Goal: Answer question/provide support

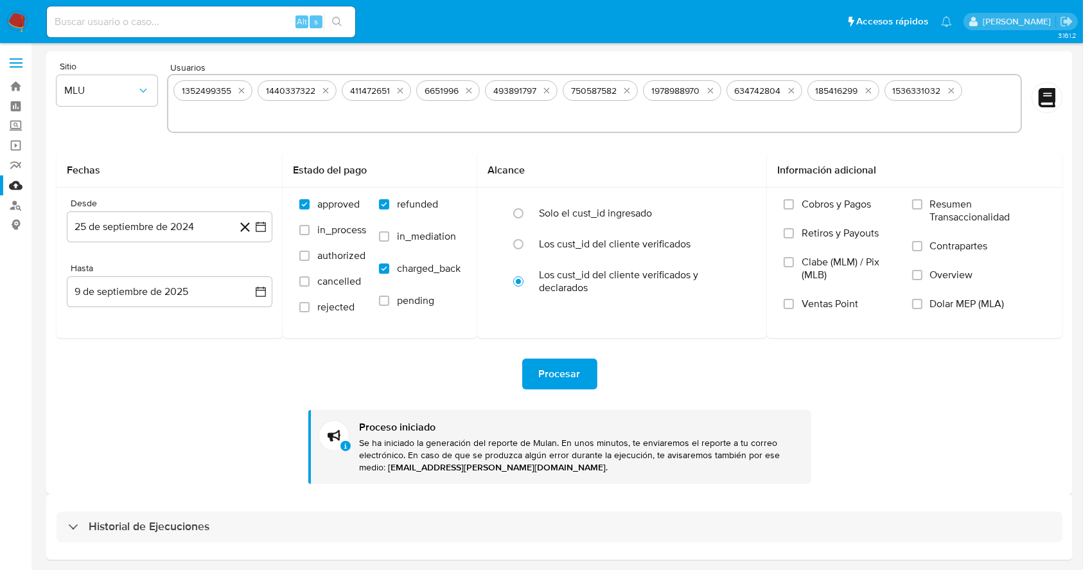
drag, startPoint x: 0, startPoint y: 0, endPoint x: 13, endPoint y: 22, distance: 25.7
click at [13, 22] on img at bounding box center [17, 22] width 22 height 22
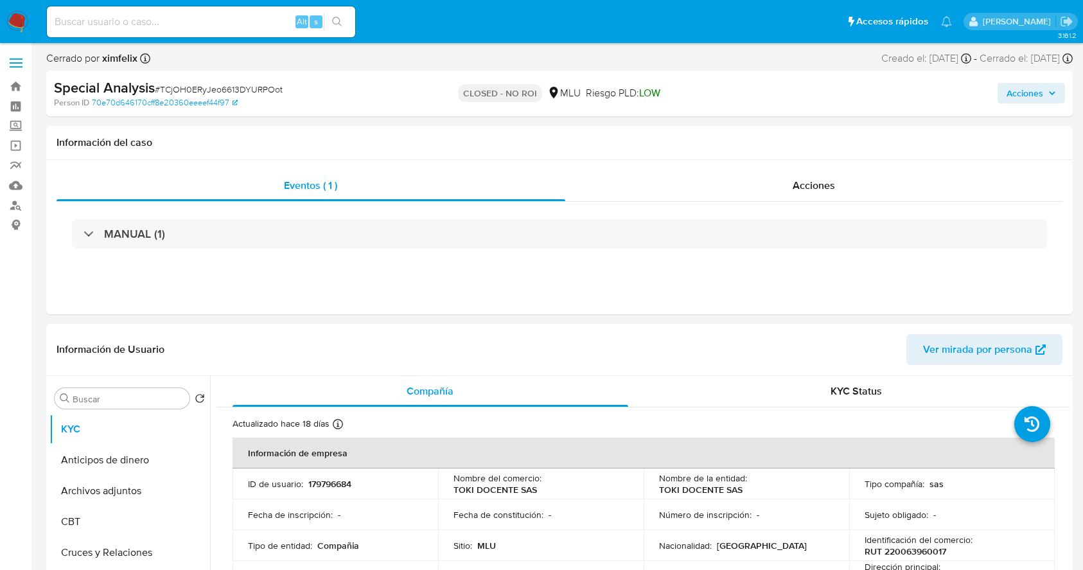
select select "10"
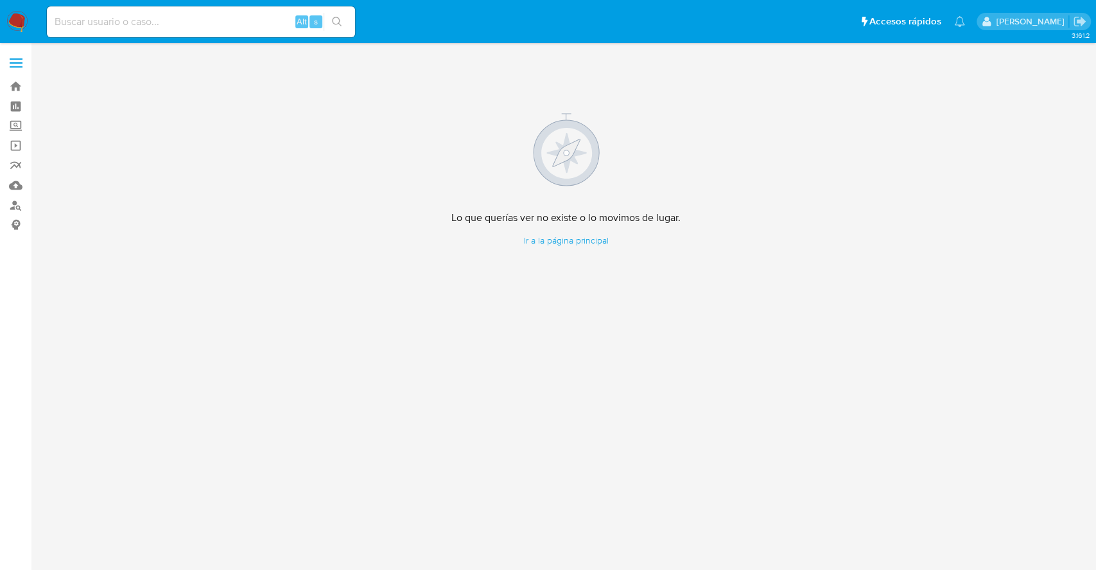
click at [762, 370] on div "3.161.2 Lo que querías ver no existe o lo movimos de lugar. Ir a la página prin…" at bounding box center [566, 306] width 1040 height 510
click at [25, 24] on img at bounding box center [17, 22] width 22 height 22
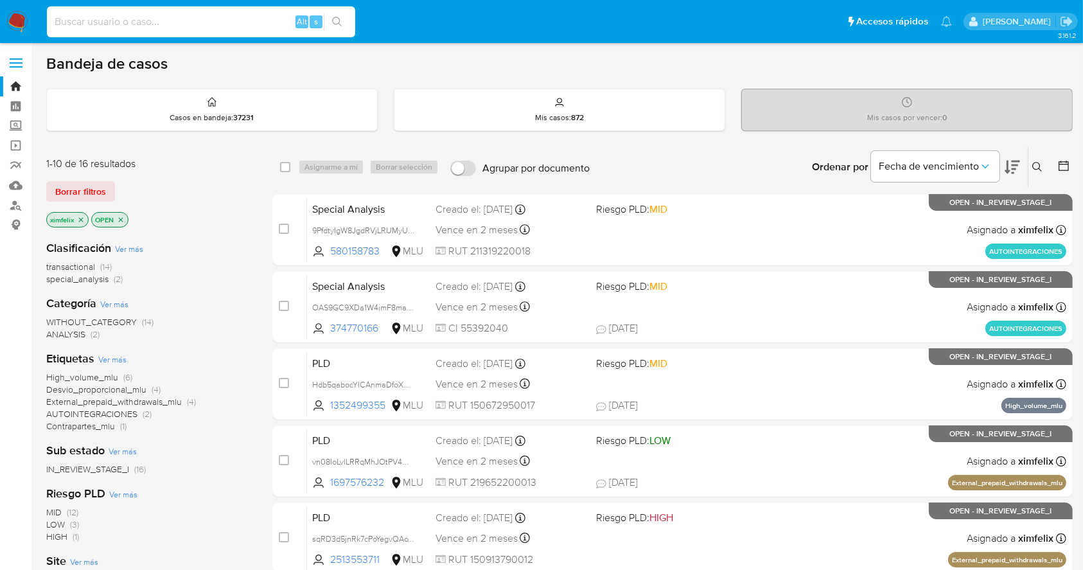
click at [175, 21] on input at bounding box center [201, 21] width 308 height 17
paste input "qgKPkDQGB3568KbMvDWlvjqB"
type input "qgKPkDQGB3568KbMvDWlvjqB"
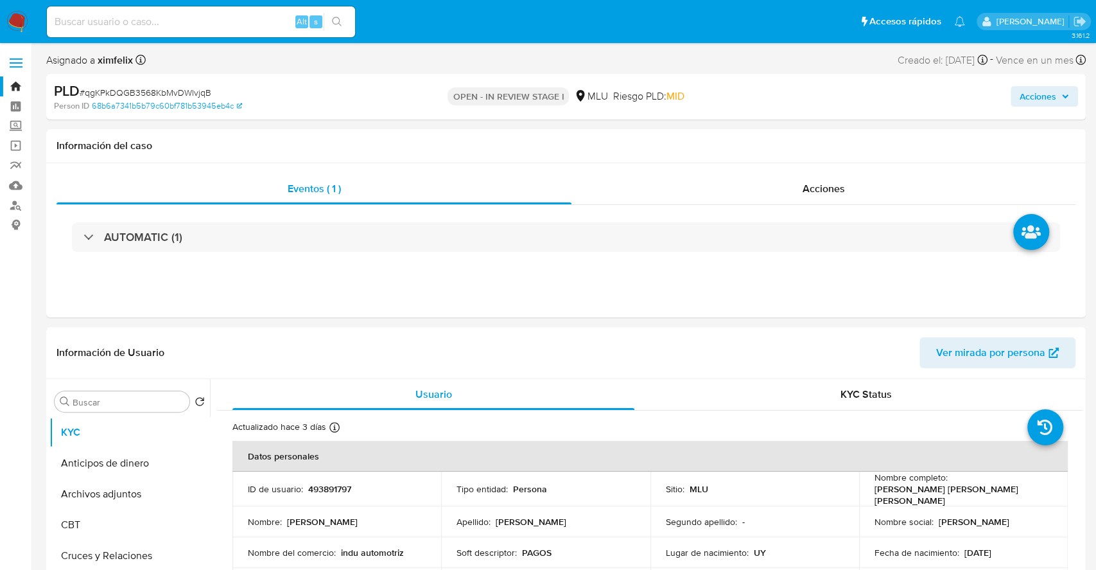
select select "10"
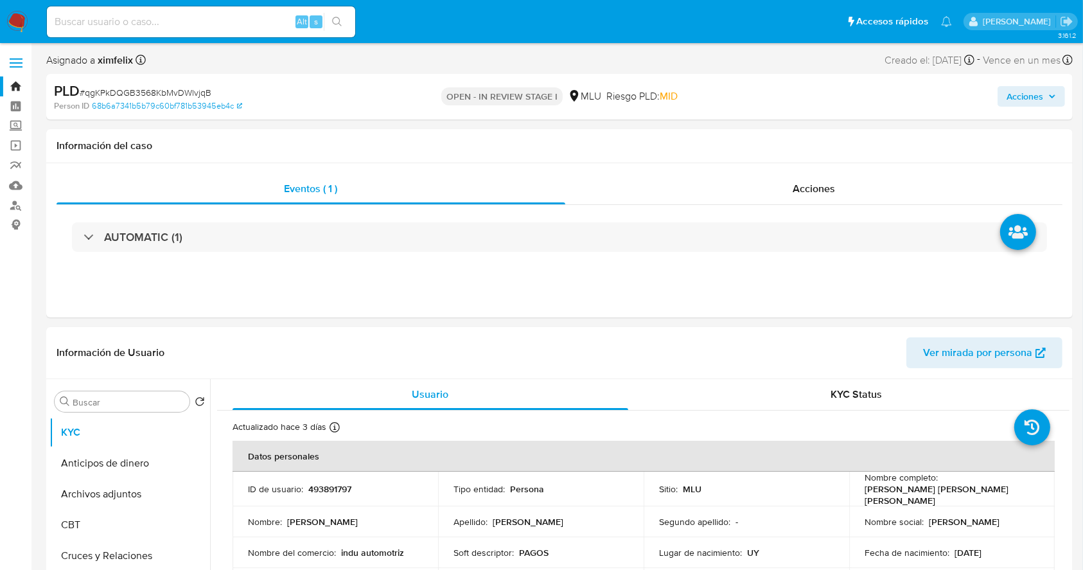
click at [235, 22] on input at bounding box center [201, 21] width 308 height 17
paste input "OAS9GC9XDa1W4imF8maBcLe6"
type input "OAS9GC9XDa1W4imF8maBcLe6"
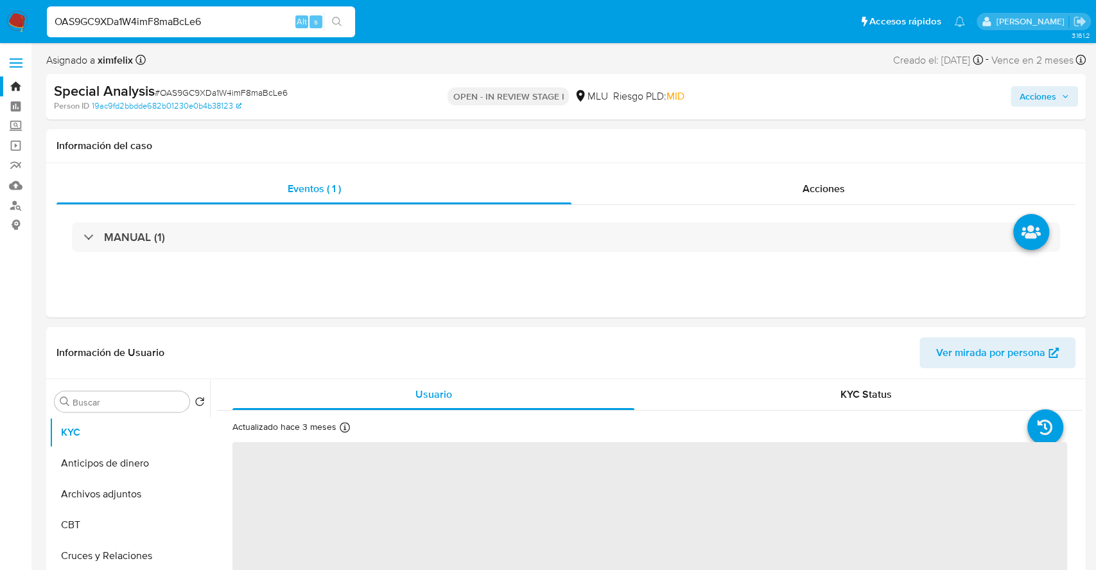
select select "10"
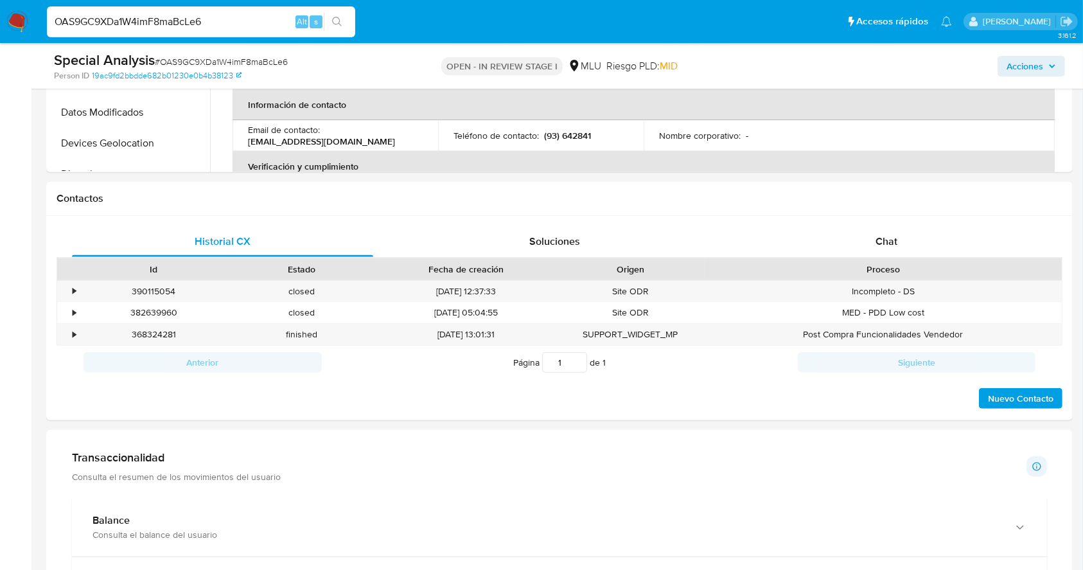
scroll to position [636, 0]
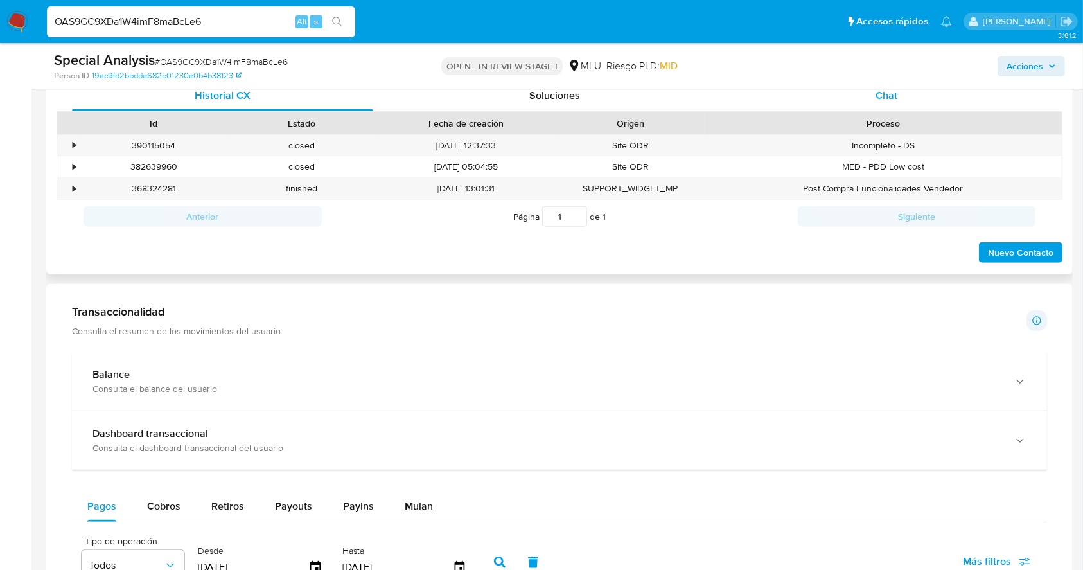
click at [893, 94] on span "Chat" at bounding box center [886, 95] width 22 height 15
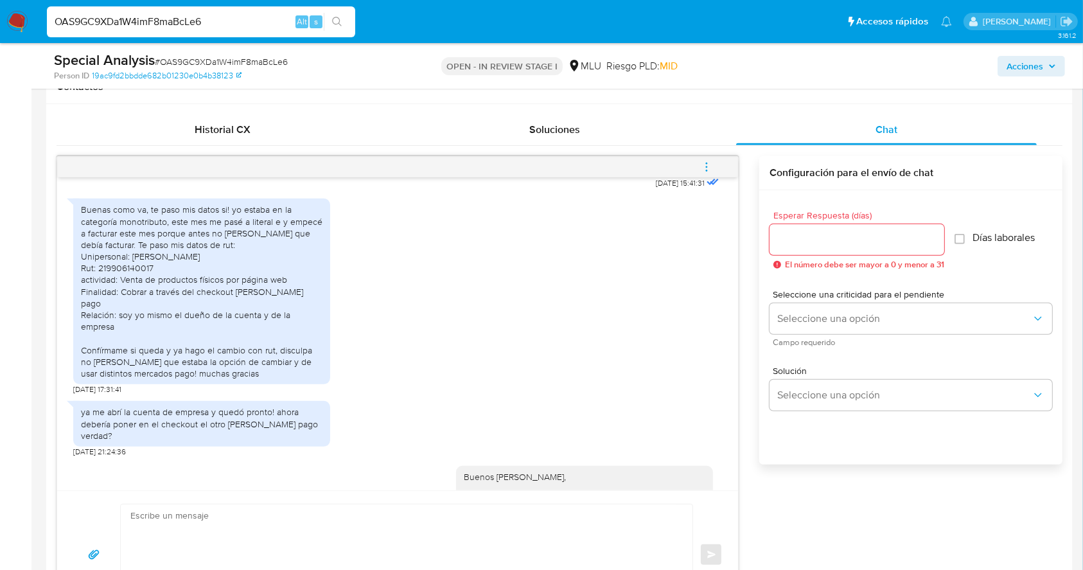
scroll to position [401, 0]
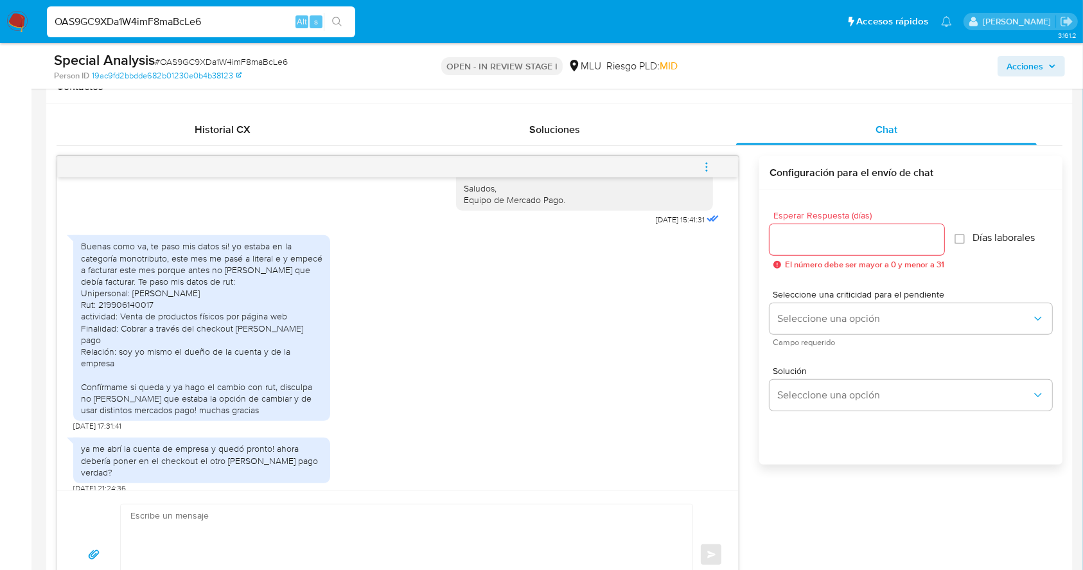
click at [139, 331] on div "Buenas como va, te paso mis datos si! yo estaba en la categoría monotributo, es…" at bounding box center [201, 327] width 241 height 175
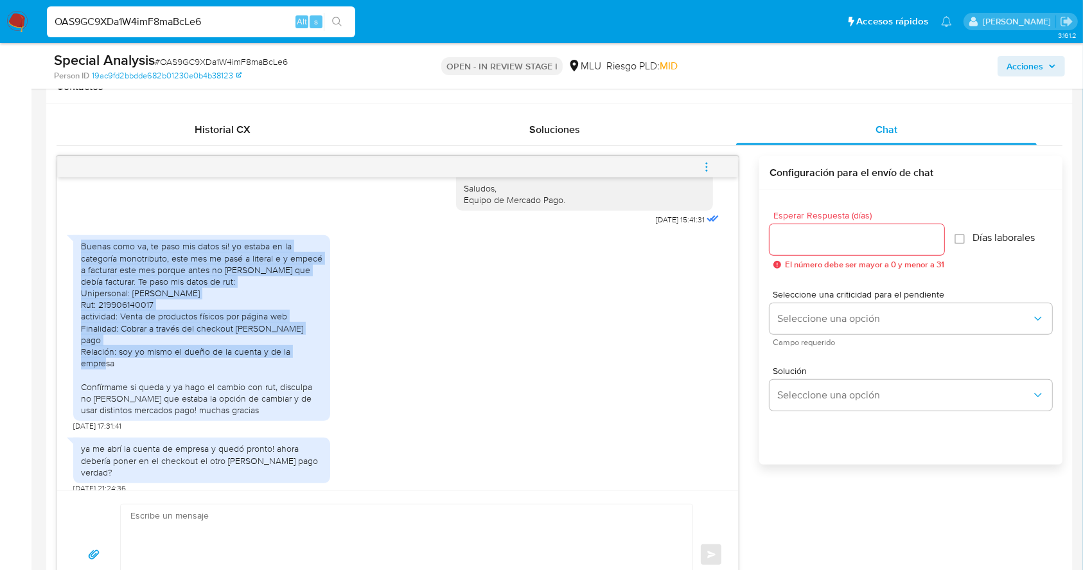
drag, startPoint x: 81, startPoint y: 268, endPoint x: 143, endPoint y: 371, distance: 119.3
click at [143, 371] on div "Buenas como va, te paso mis datos si! yo estaba en la categoría monotributo, es…" at bounding box center [201, 327] width 241 height 175
copy div "Buenas como va, te paso mis datos si! yo estaba en la categoría monotributo, es…"
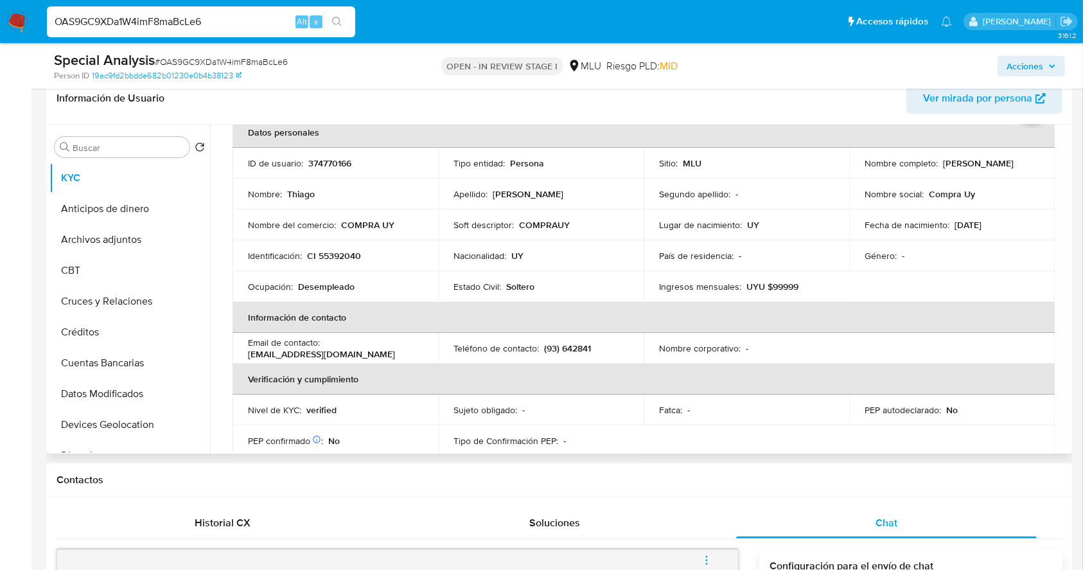
scroll to position [71, 0]
click at [1060, 360] on div "Actualizado hace 3 meses Creado: 01/02/2024 20:13:43 Actualizado: 17/07/2025 01…" at bounding box center [643, 556] width 852 height 943
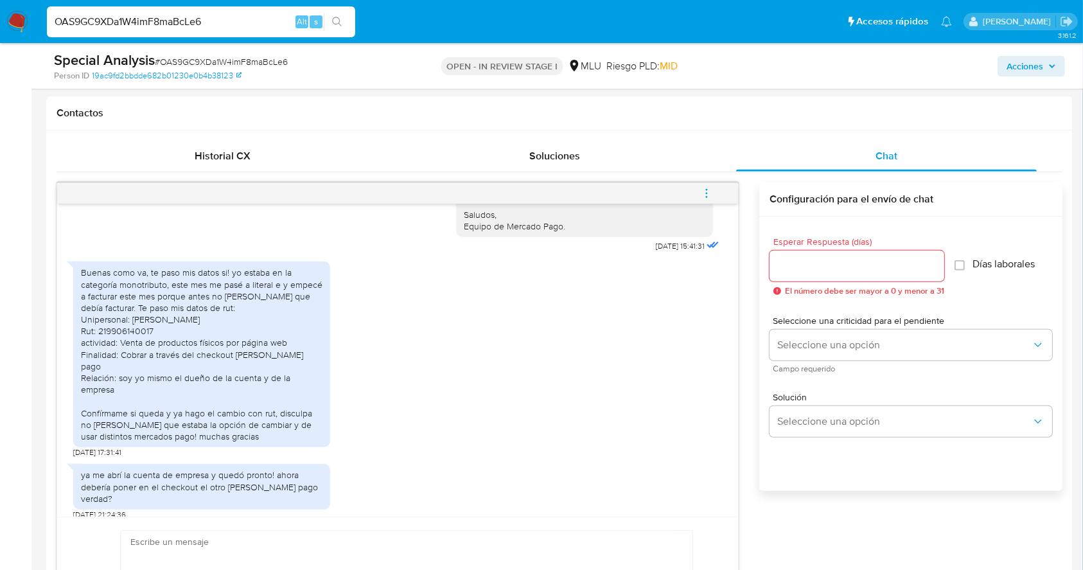
scroll to position [653, 0]
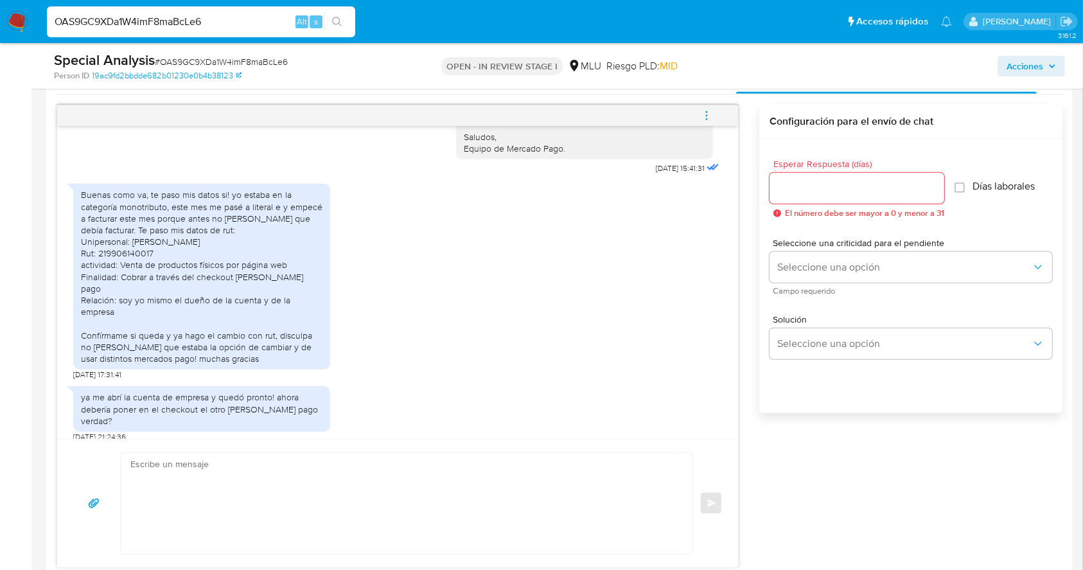
click at [696, 121] on button "menu-action" at bounding box center [706, 115] width 42 height 31
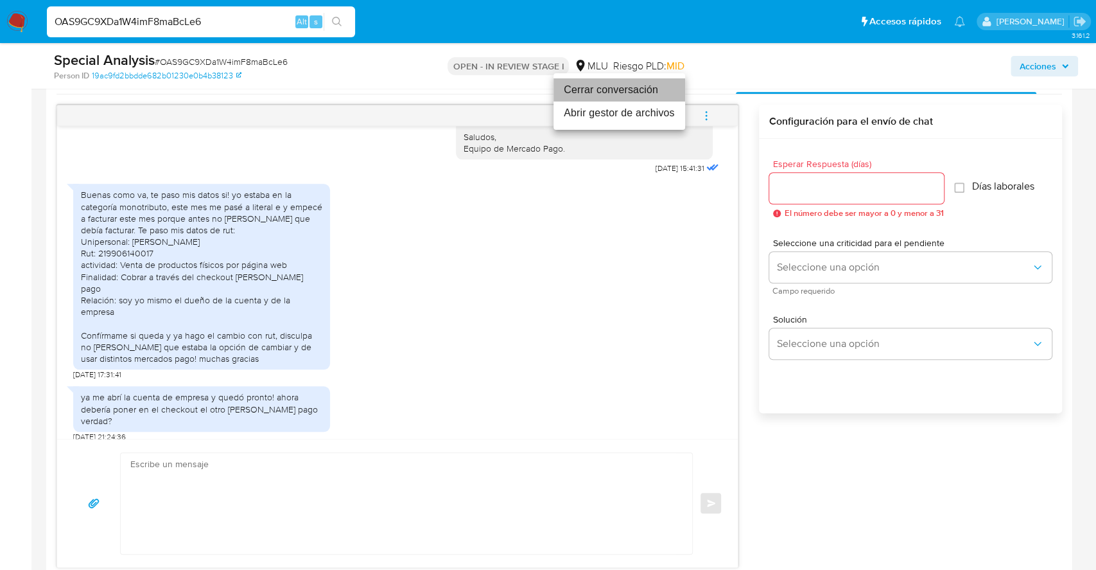
click at [613, 86] on li "Cerrar conversación" at bounding box center [620, 89] width 132 height 23
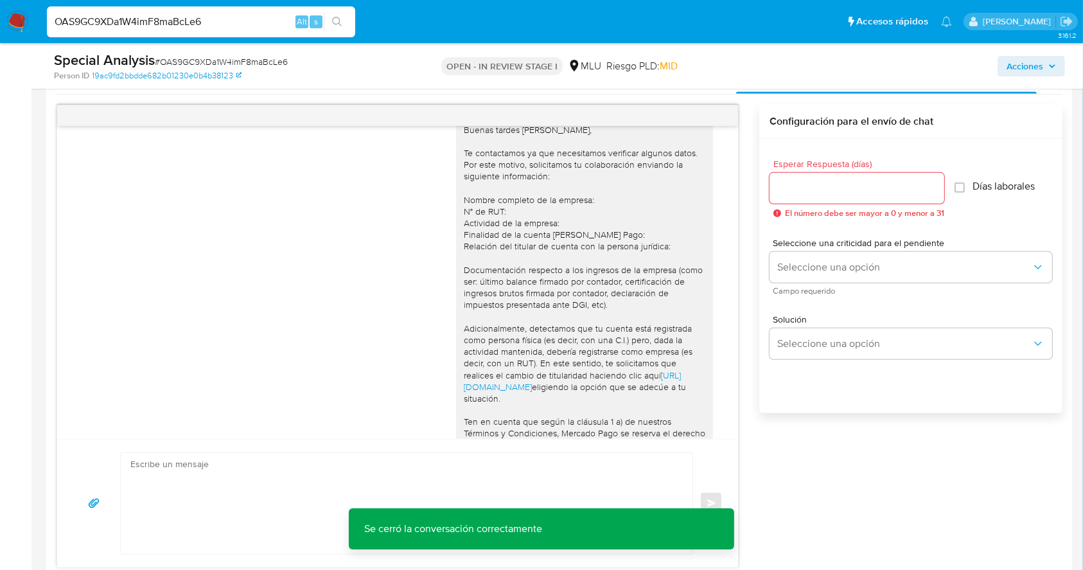
scroll to position [25, 0]
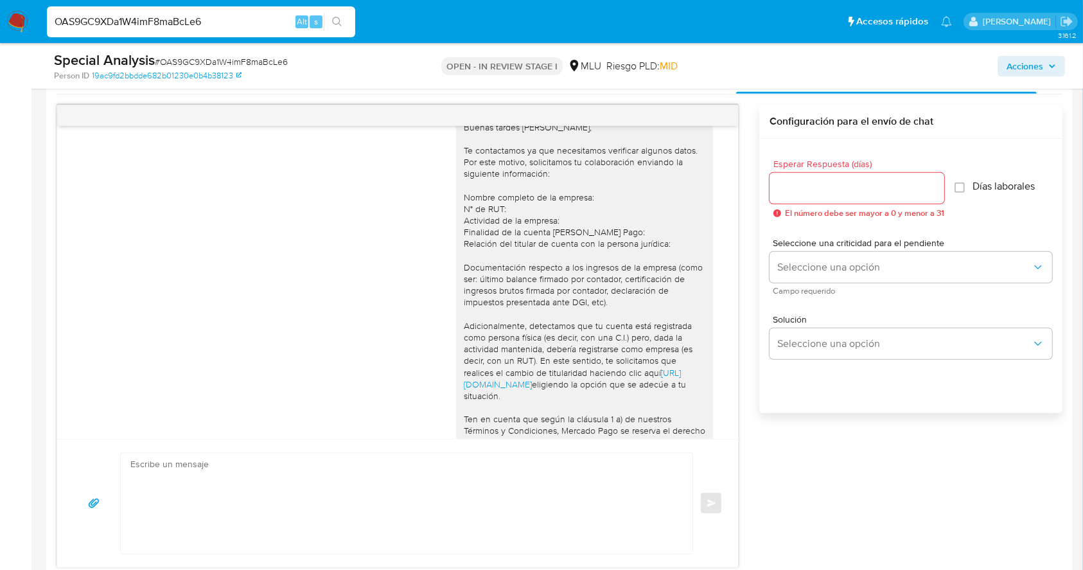
click at [760, 516] on div "Buenas tardes Thiago, Te contactamos ya que necesitamos verificar algunos datos…" at bounding box center [560, 336] width 1006 height 463
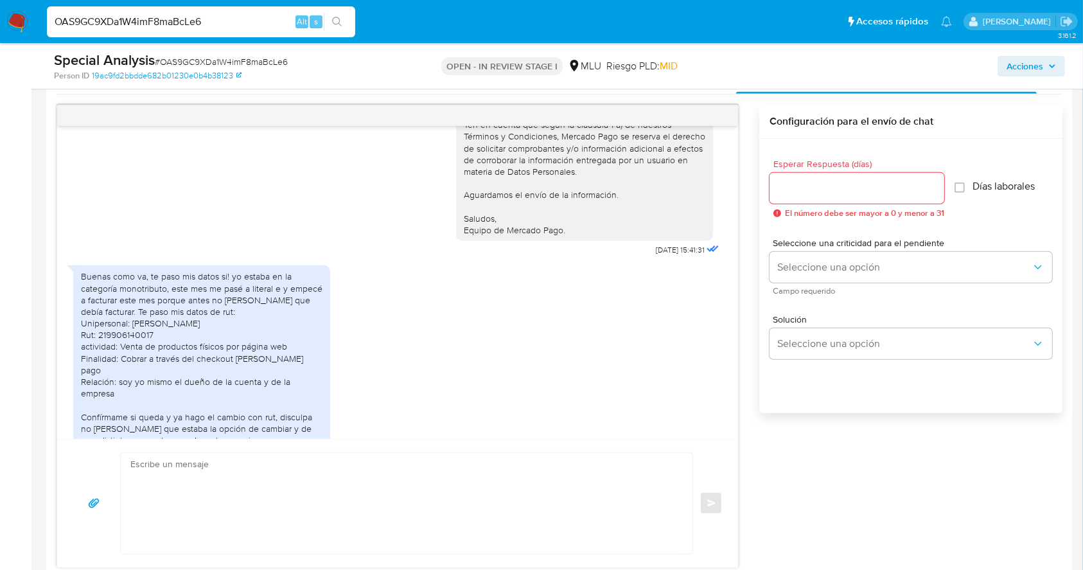
scroll to position [329, 0]
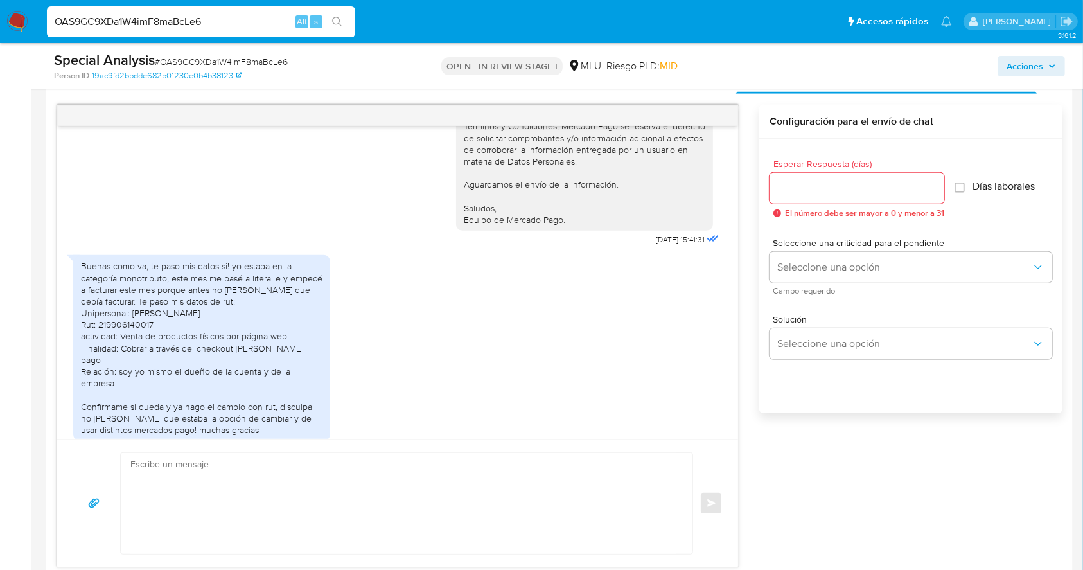
click at [258, 398] on div "Buenas como va, te paso mis datos si! yo estaba en la categoría monotributo, es…" at bounding box center [201, 347] width 241 height 175
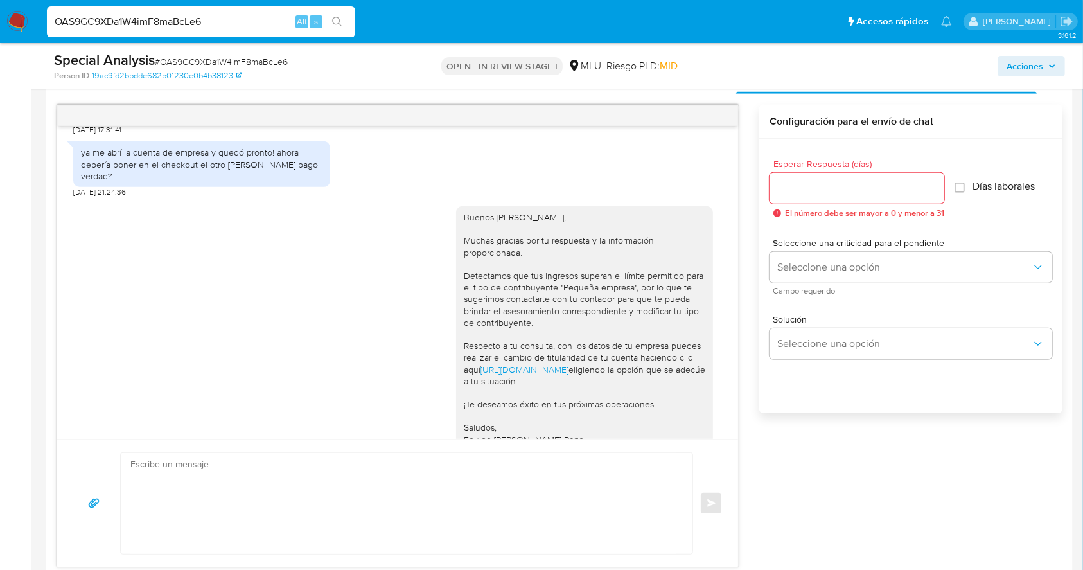
scroll to position [652, 0]
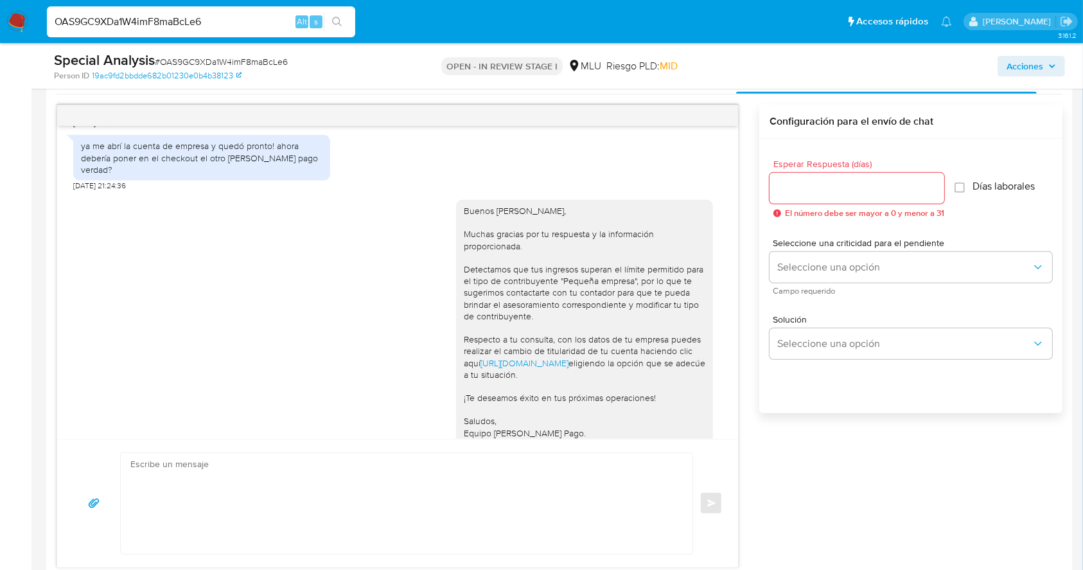
click at [718, 348] on div "Buenas tardes Thiago, Te contactamos ya que necesitamos verificar algunos datos…" at bounding box center [397, 282] width 681 height 313
